Goal: Task Accomplishment & Management: Manage account settings

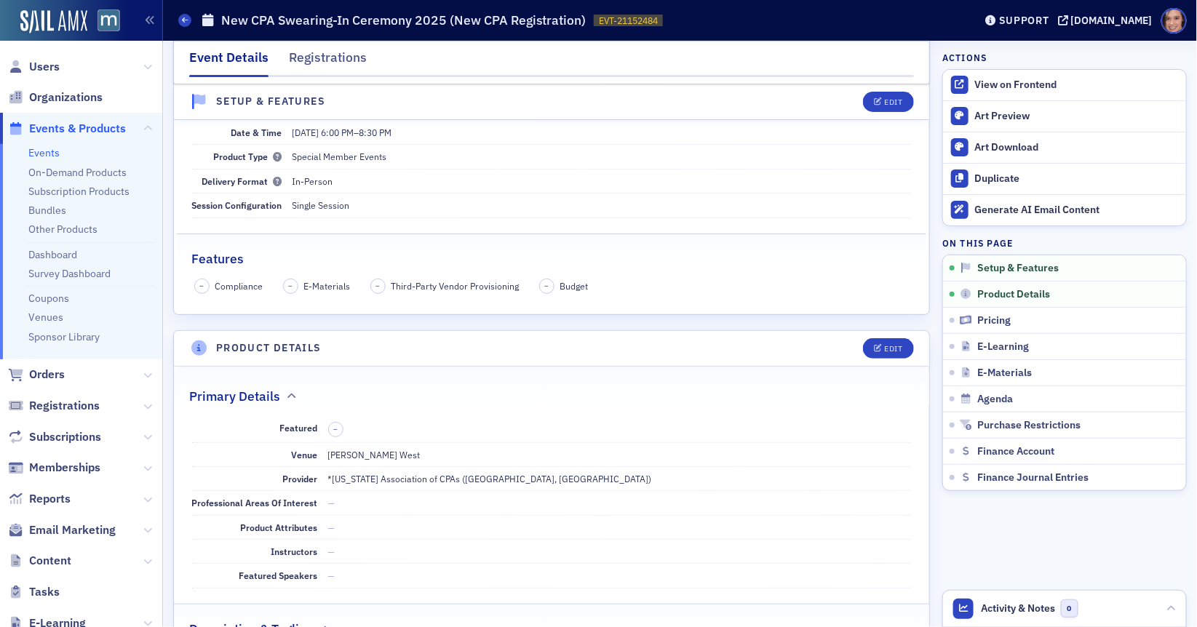
scroll to position [341, 0]
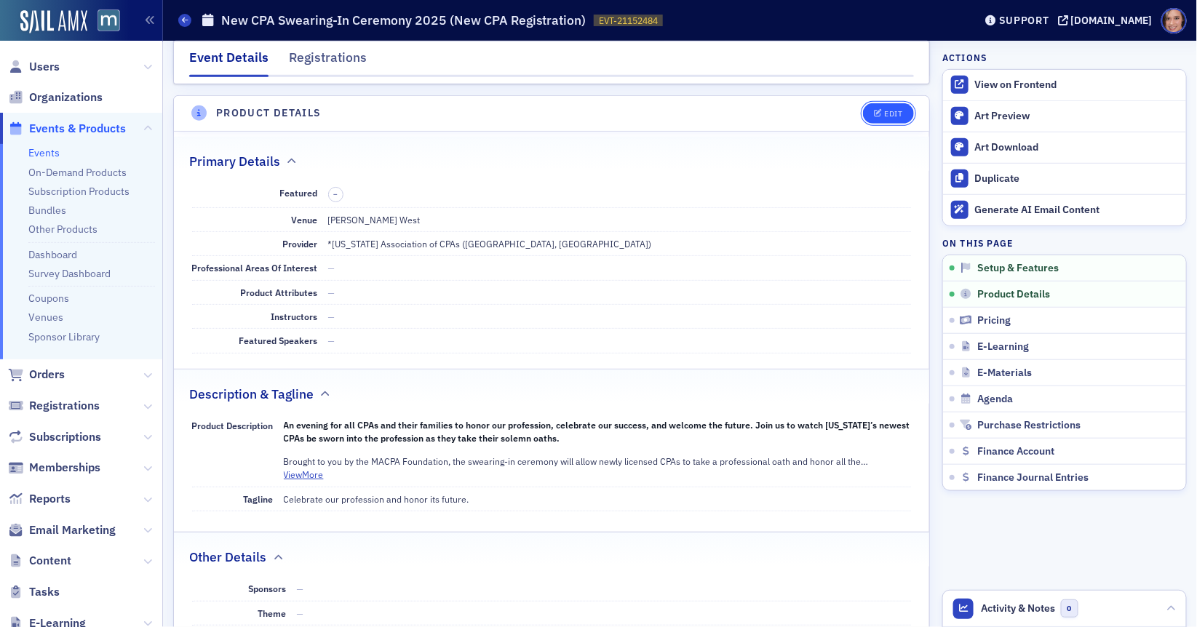
click at [886, 119] on button "Edit" at bounding box center [888, 113] width 50 height 20
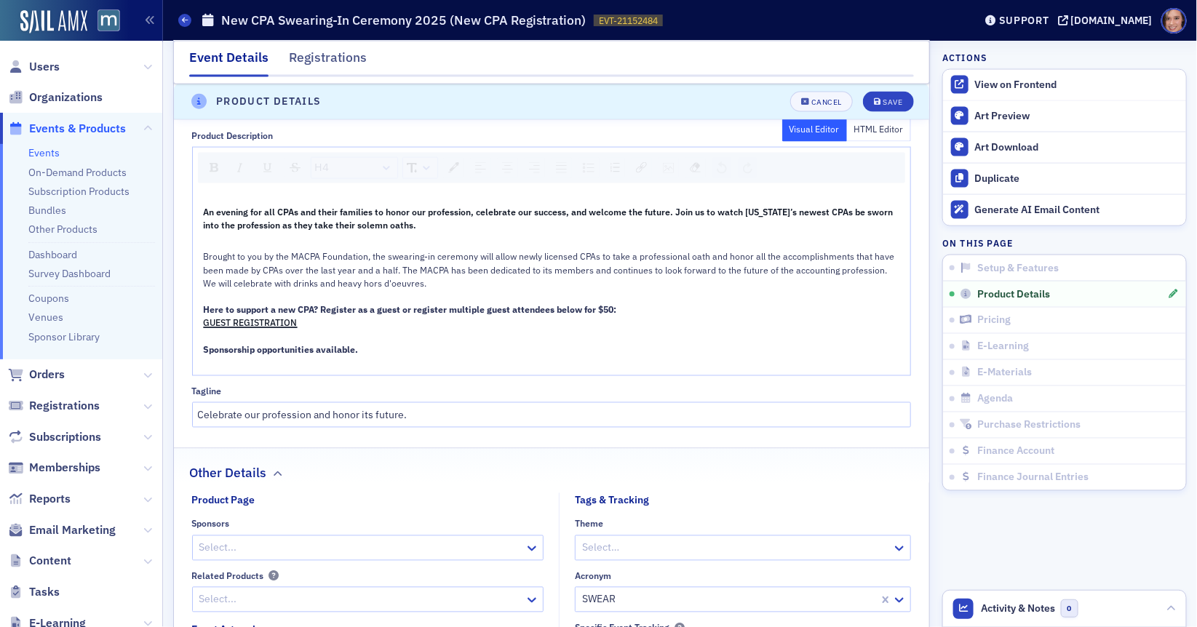
scroll to position [796, 0]
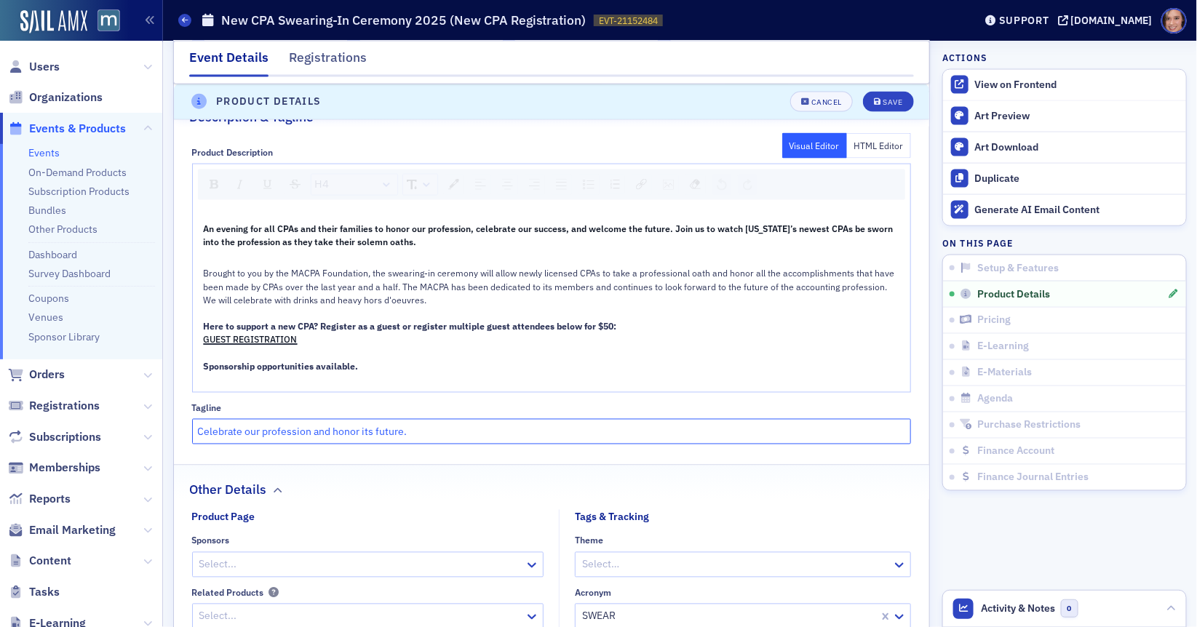
click at [252, 426] on input "Celebrate our profession and honor its future." at bounding box center [552, 431] width 720 height 25
drag, startPoint x: 433, startPoint y: 425, endPoint x: 460, endPoint y: 426, distance: 26.9
click at [460, 426] on input "Celebrate the future of our profession and honor its future." at bounding box center [552, 431] width 720 height 25
type input "Celebrate the future of our profession and honor its legacy."
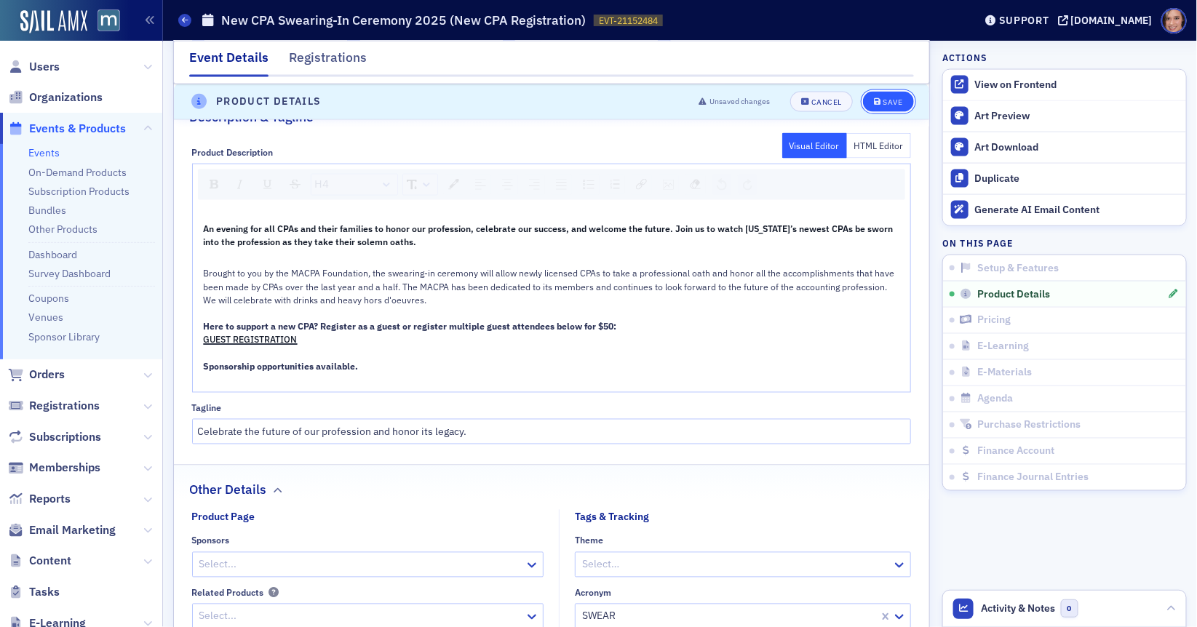
click at [887, 101] on div "Save" at bounding box center [893, 102] width 20 height 8
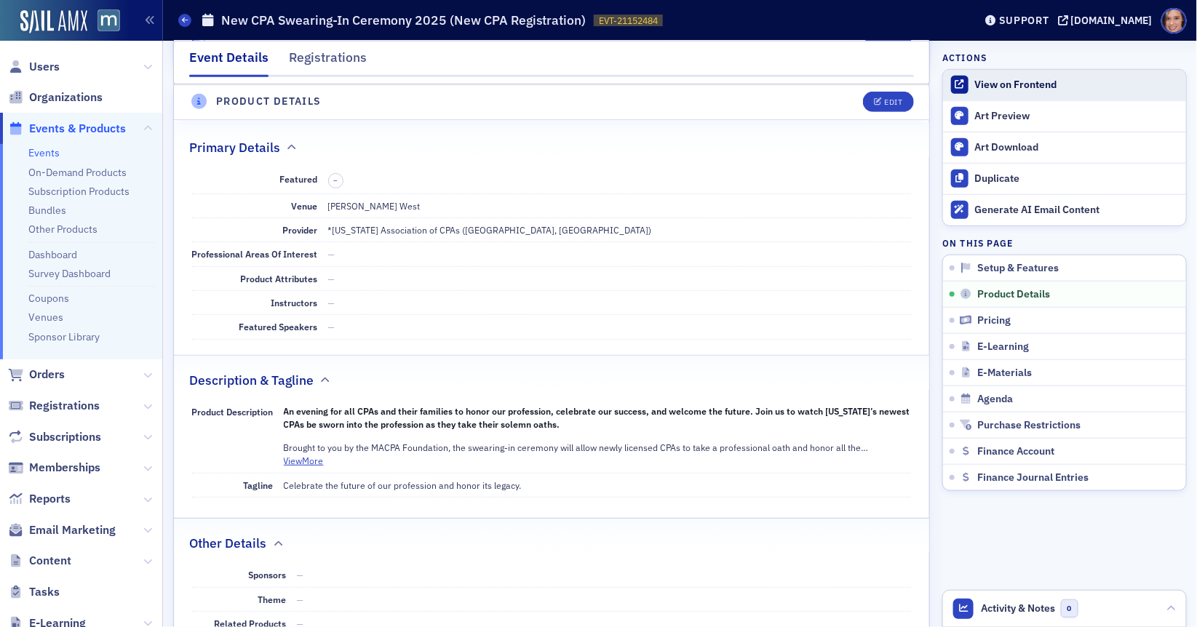
scroll to position [348, 0]
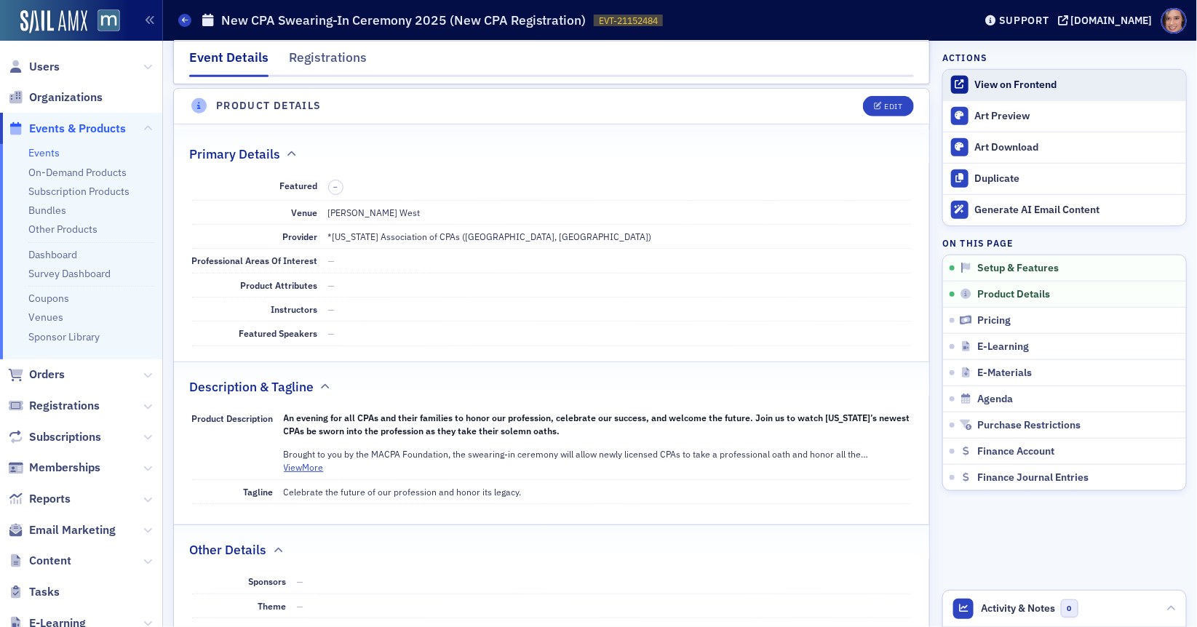
click at [1004, 89] on div "View on Frontend" at bounding box center [1077, 85] width 204 height 13
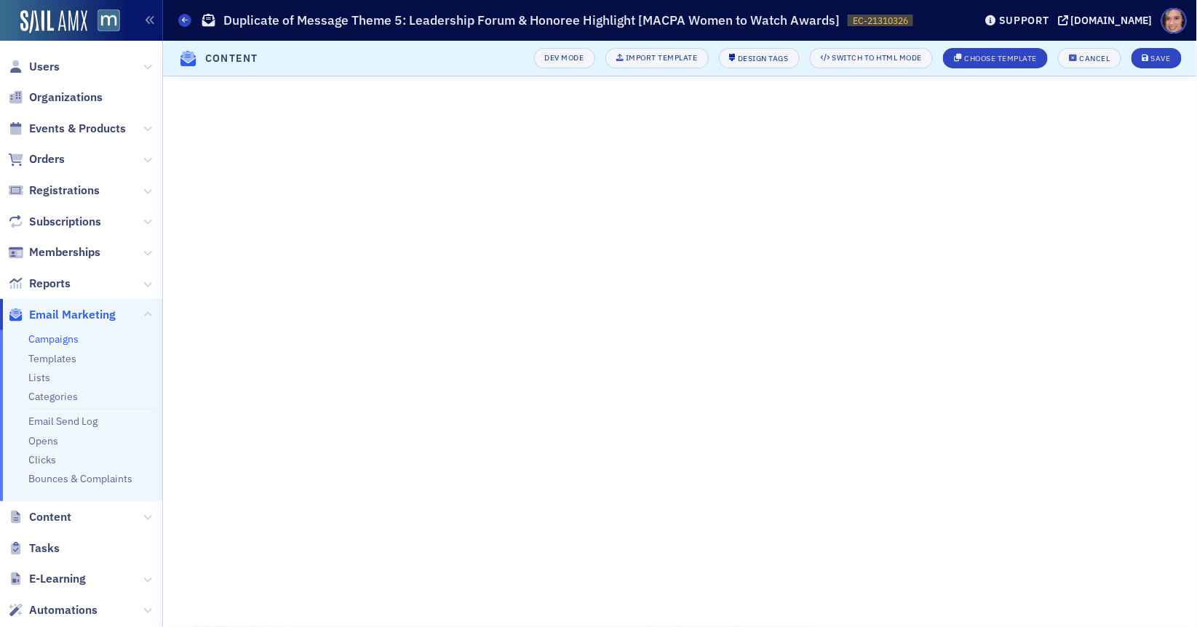
scroll to position [114, 0]
click at [183, 22] on icon at bounding box center [185, 20] width 6 height 7
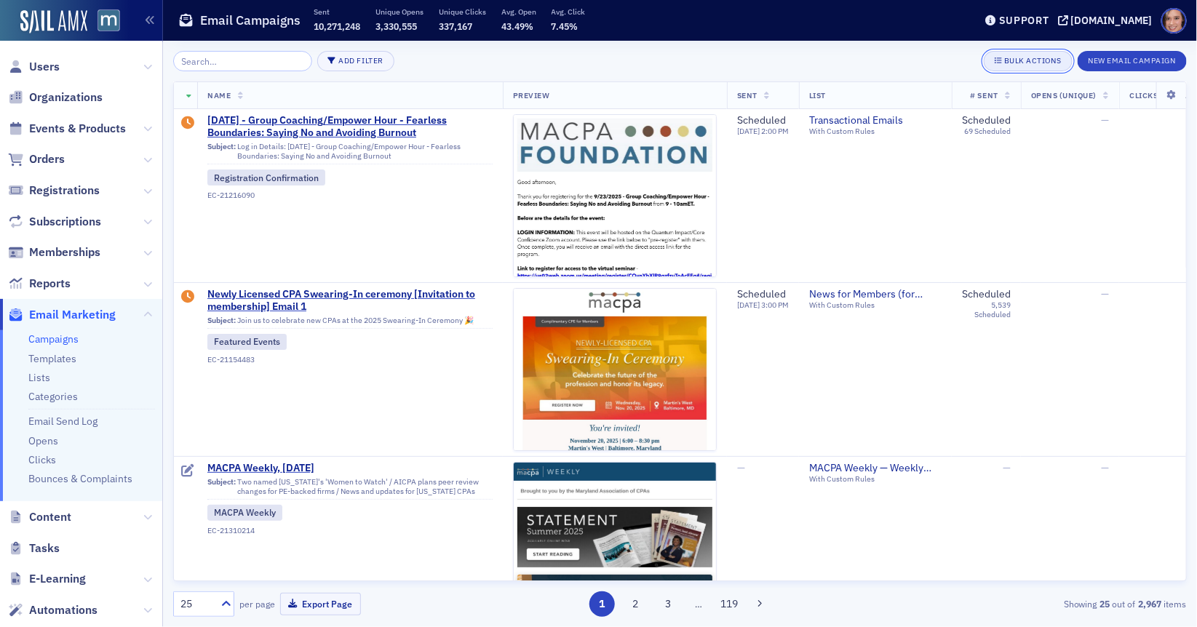
click at [1028, 66] on span "Bulk Actions" at bounding box center [1028, 61] width 66 height 12
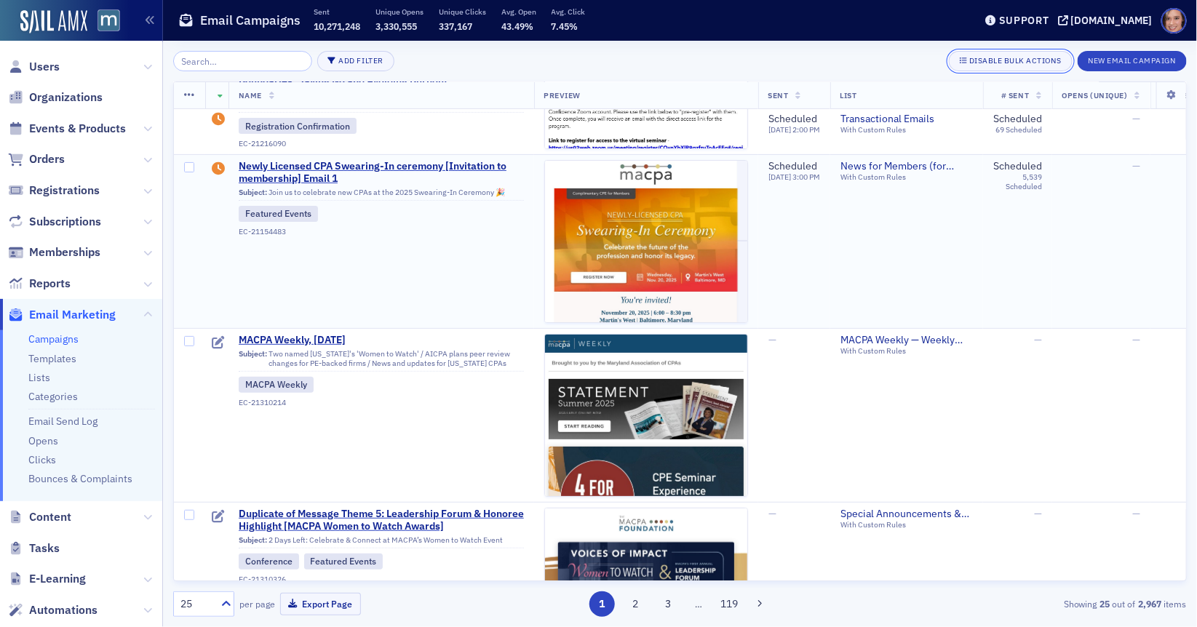
scroll to position [307, 0]
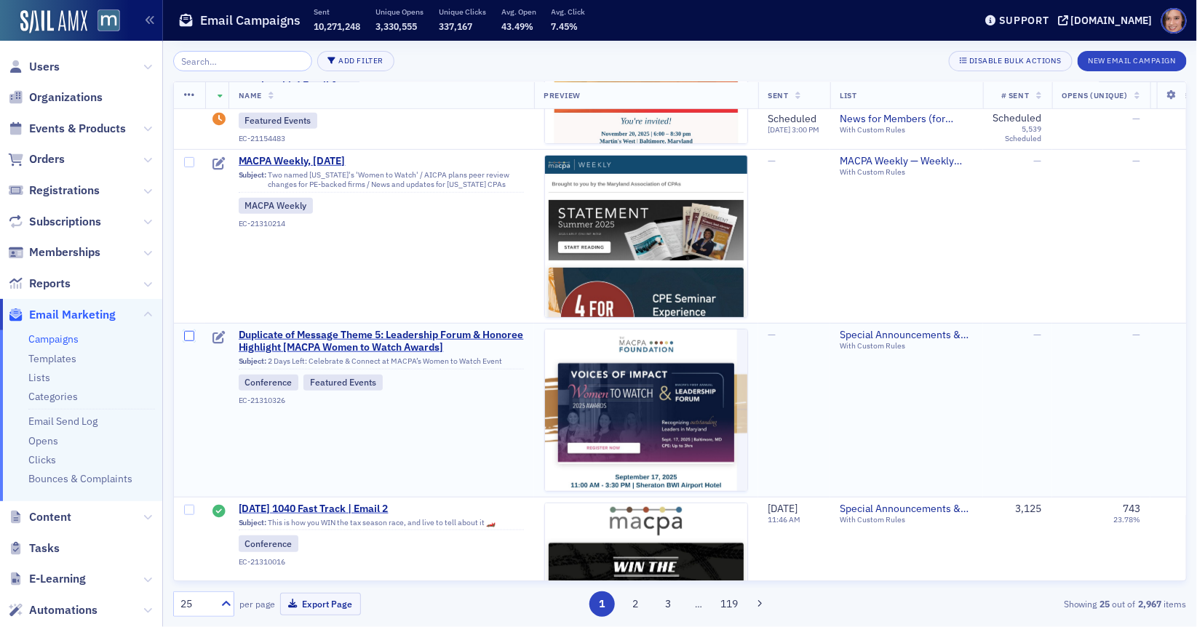
click at [189, 335] on input "checkbox" at bounding box center [189, 336] width 10 height 10
checkbox input "true"
click at [191, 98] on icon at bounding box center [189, 96] width 11 height 12
click at [277, 108] on div "Delete 1 row" at bounding box center [262, 106] width 114 height 13
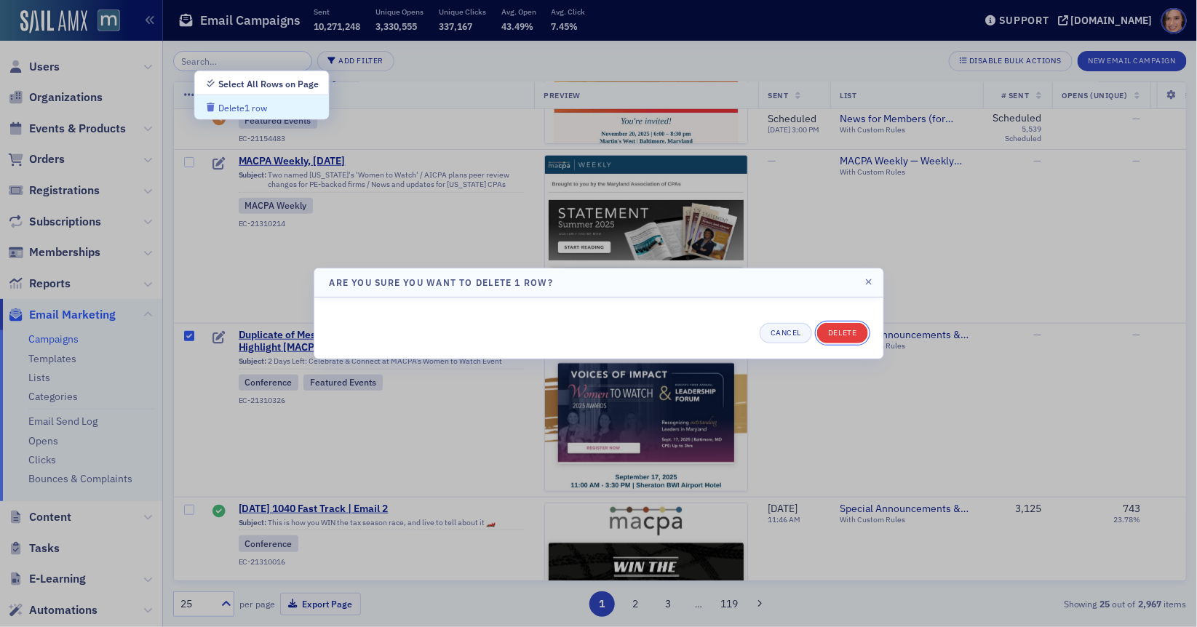
click at [861, 325] on button "Delete" at bounding box center [842, 333] width 50 height 20
